Goal: Task Accomplishment & Management: Use online tool/utility

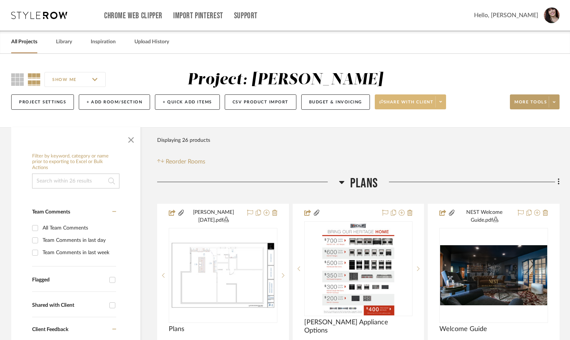
click at [441, 99] on span at bounding box center [440, 101] width 10 height 11
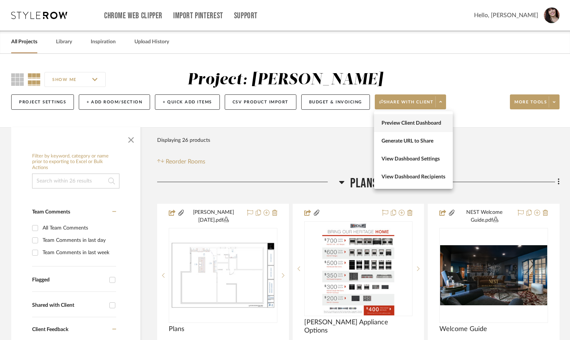
click at [429, 126] on span "Preview Client Dashboard" at bounding box center [414, 123] width 64 height 6
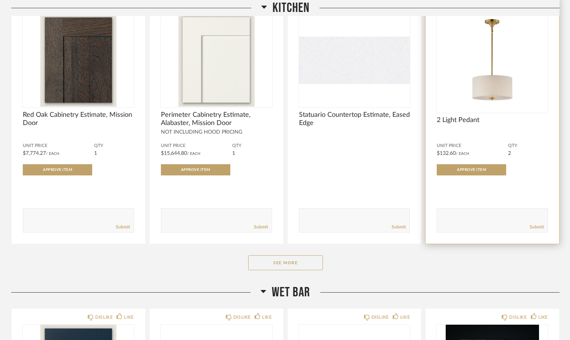
scroll to position [411, 0]
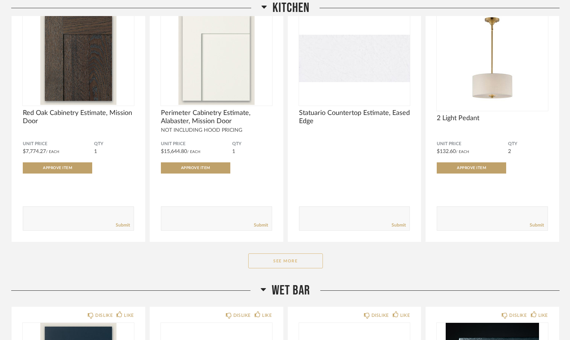
click at [291, 261] on button "See More" at bounding box center [285, 260] width 75 height 15
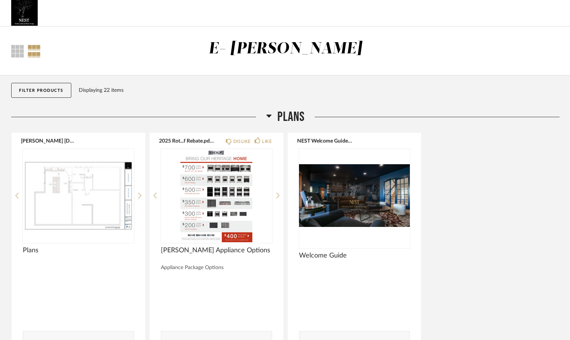
scroll to position [0, 0]
